Goal: Navigation & Orientation: Find specific page/section

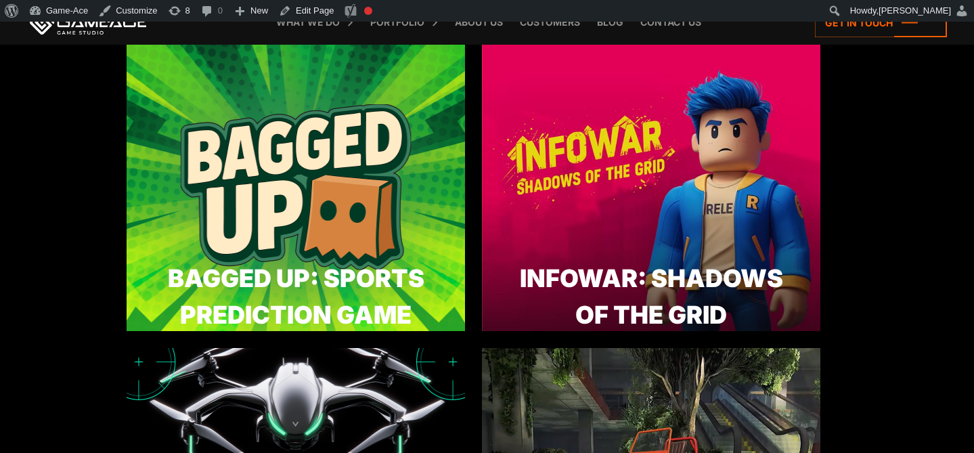
scroll to position [654, 0]
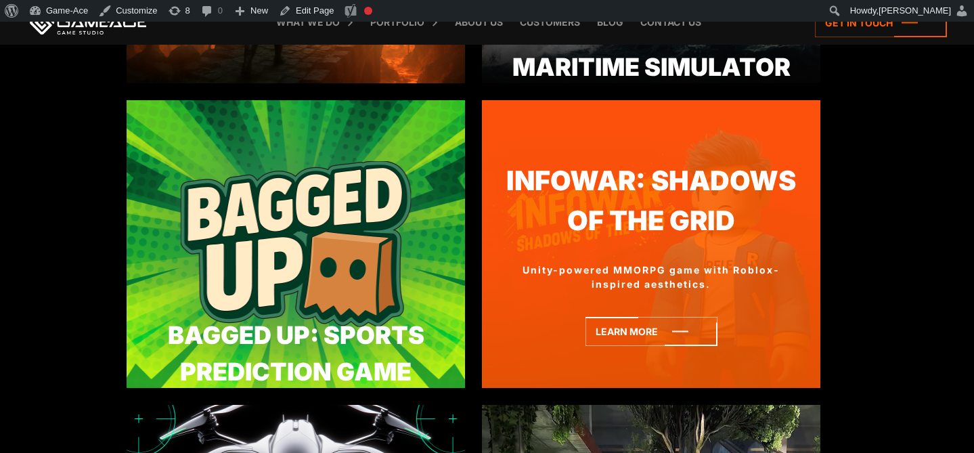
click at [665, 230] on div at bounding box center [651, 225] width 338 height 24
click at [649, 329] on icon at bounding box center [651, 331] width 132 height 29
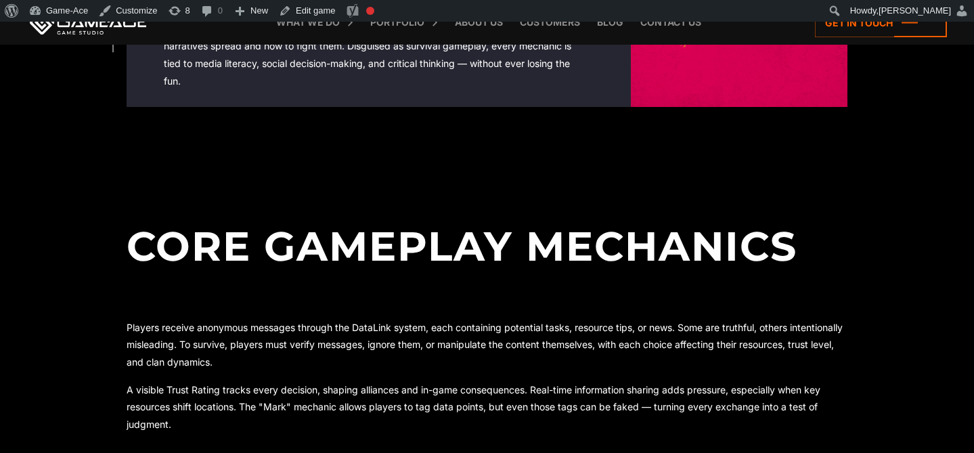
scroll to position [544, 0]
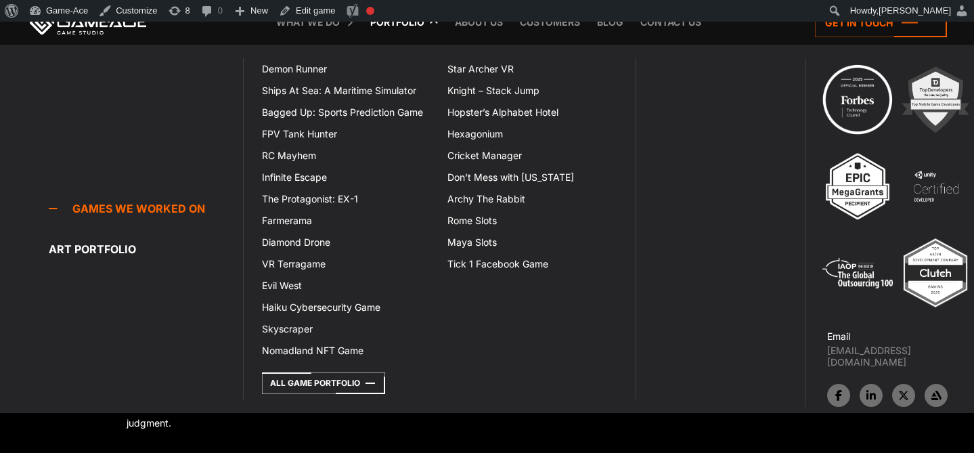
click at [394, 25] on link "Portfolio" at bounding box center [397, 22] width 68 height 45
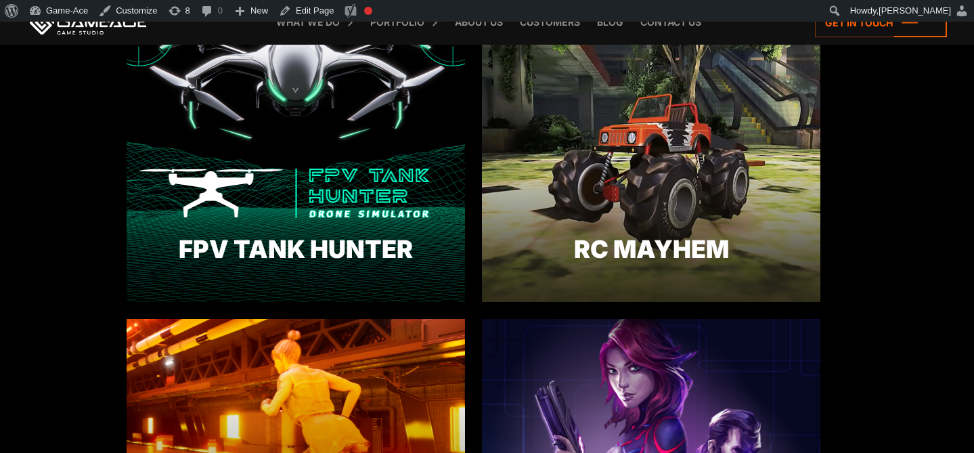
scroll to position [1047, 0]
